Goal: Information Seeking & Learning: Check status

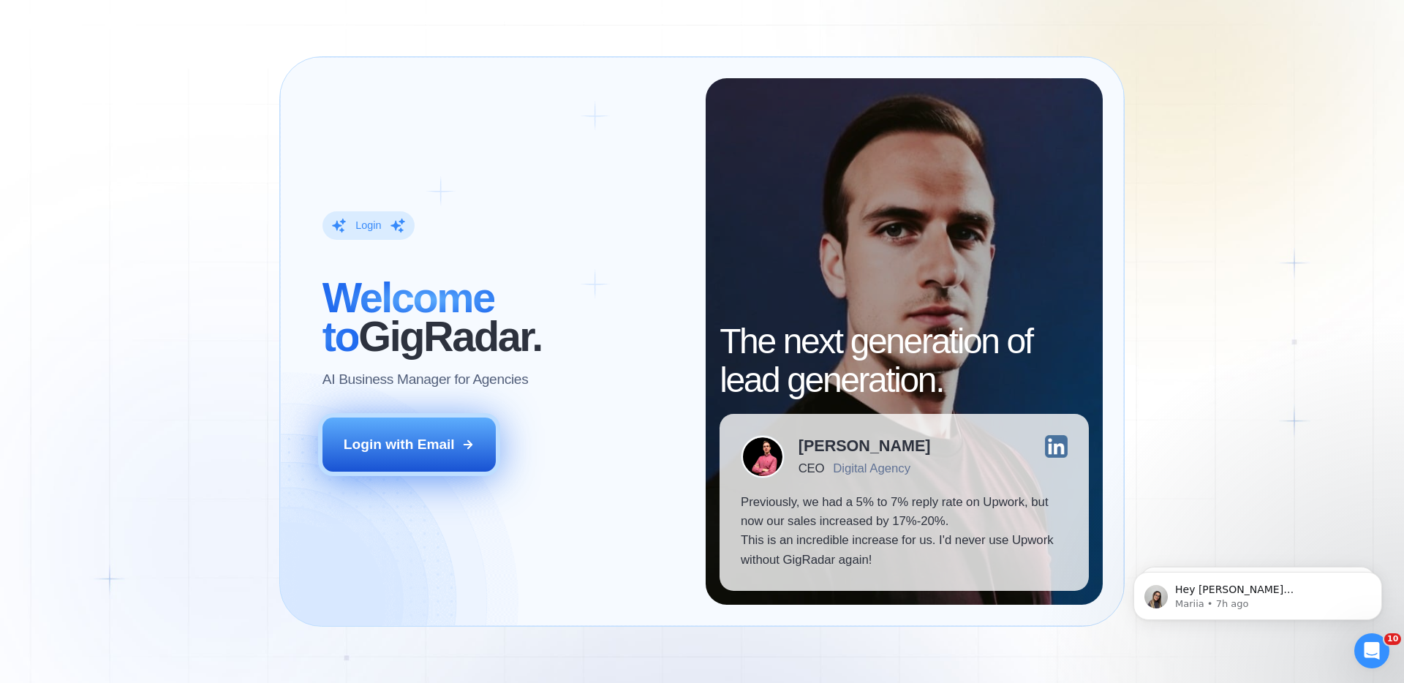
click at [430, 445] on div "Login with Email" at bounding box center [399, 444] width 111 height 19
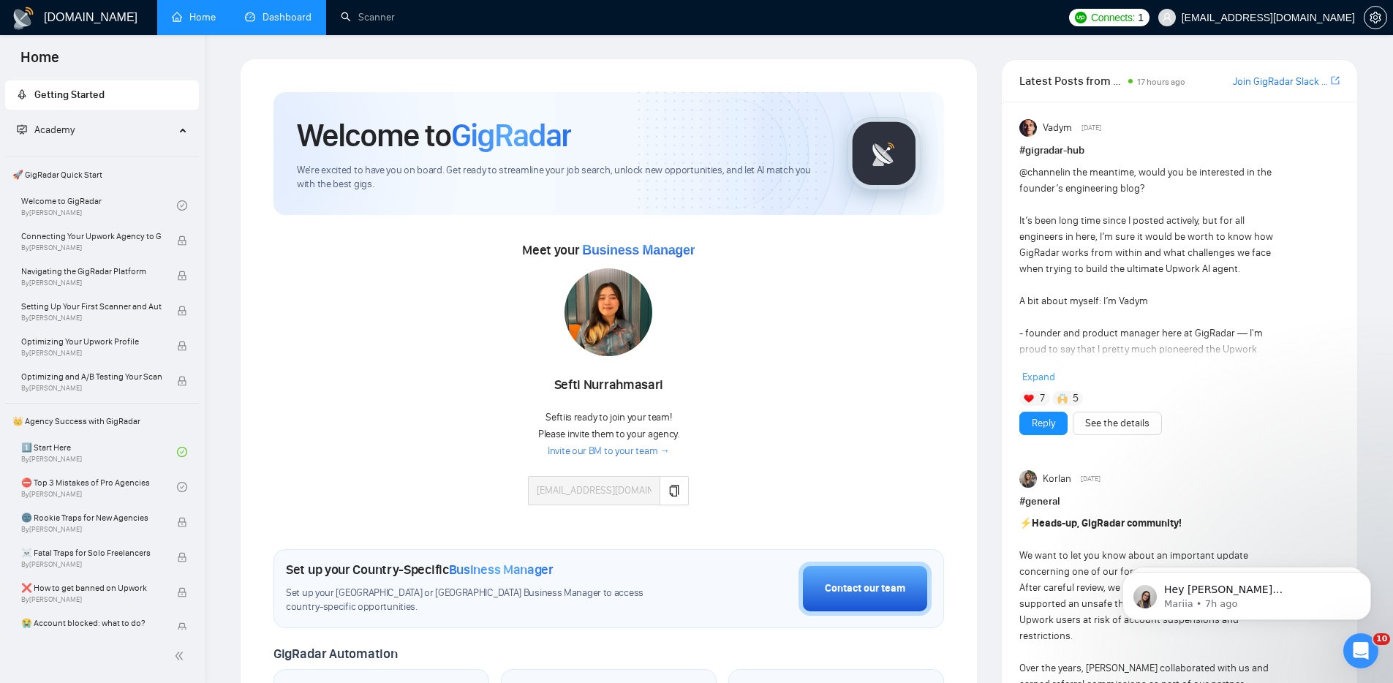
click at [260, 23] on link "Dashboard" at bounding box center [278, 17] width 67 height 12
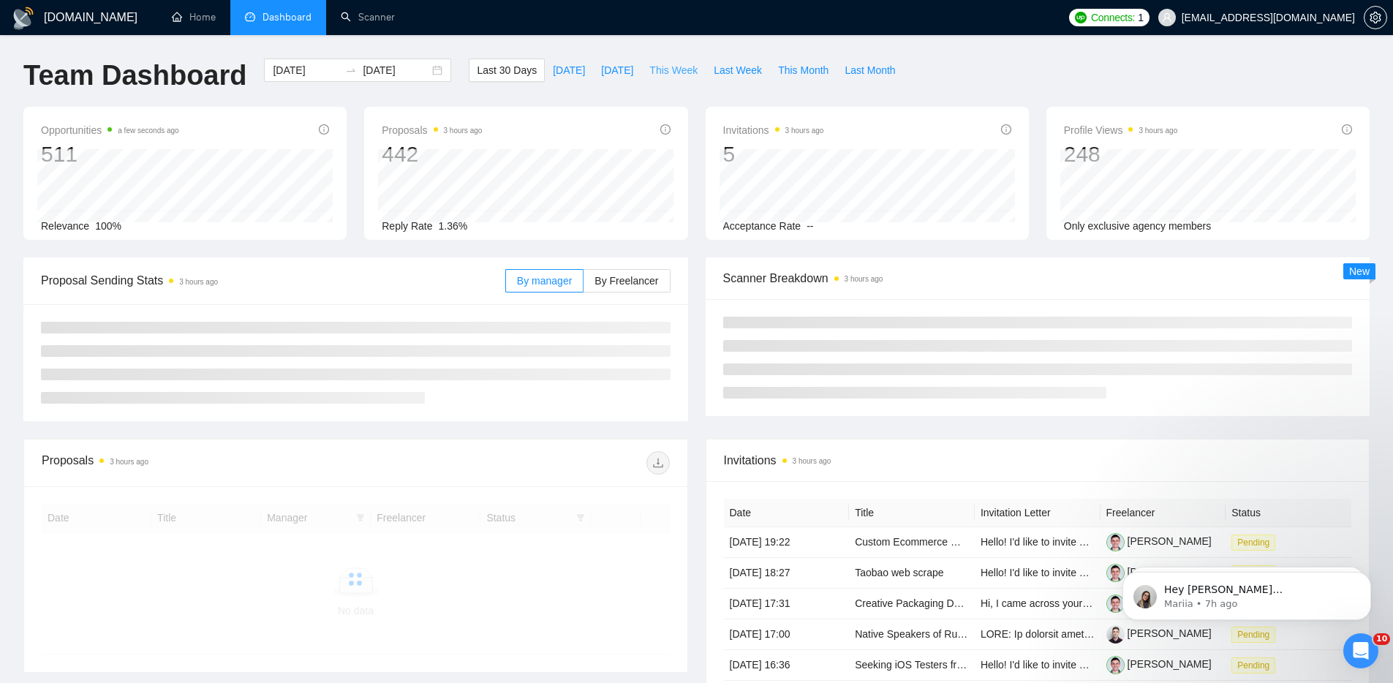
click at [658, 75] on span "This Week" at bounding box center [673, 70] width 48 height 16
type input "2025-10-06"
type input "2025-10-12"
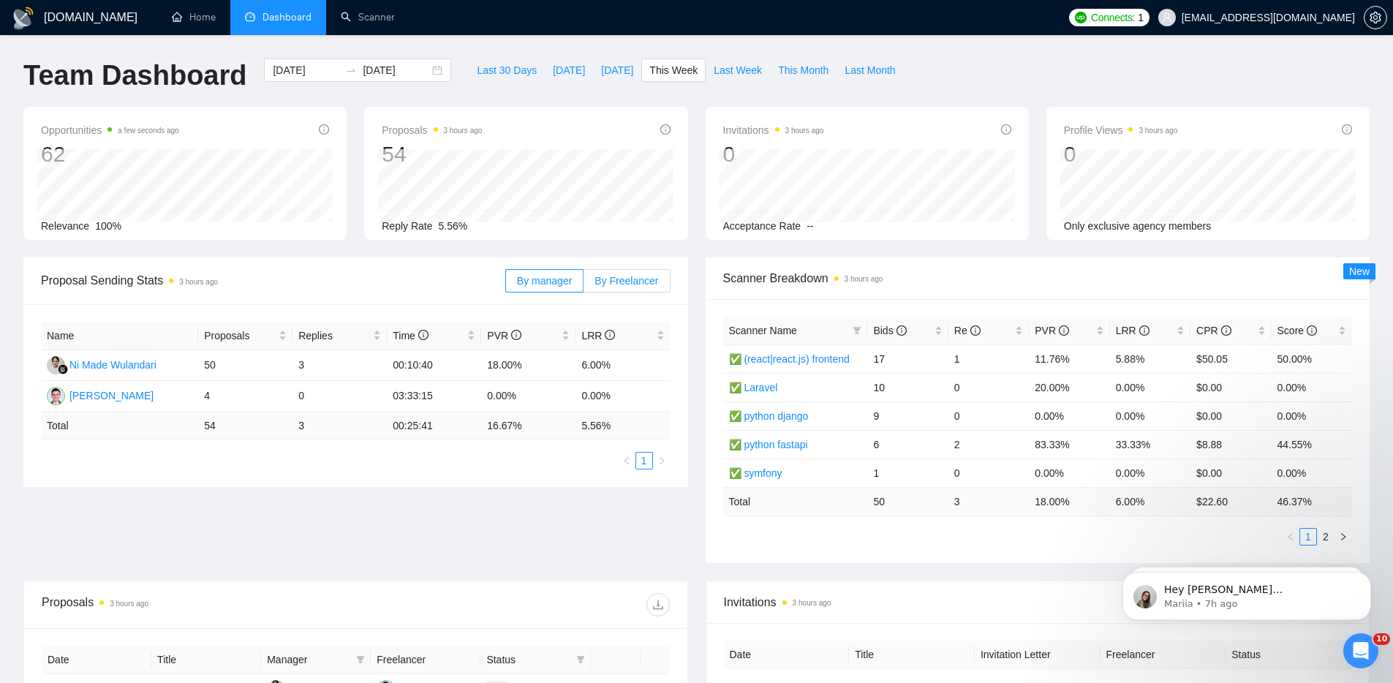
click at [594, 280] on span "By Freelancer" at bounding box center [626, 281] width 64 height 12
click at [583, 284] on input "By Freelancer" at bounding box center [583, 284] width 0 height 0
click at [702, 107] on div "Invitations 3 hours ago 0 Acceptance Rate --" at bounding box center [867, 173] width 341 height 133
